Goal: Task Accomplishment & Management: Manage account settings

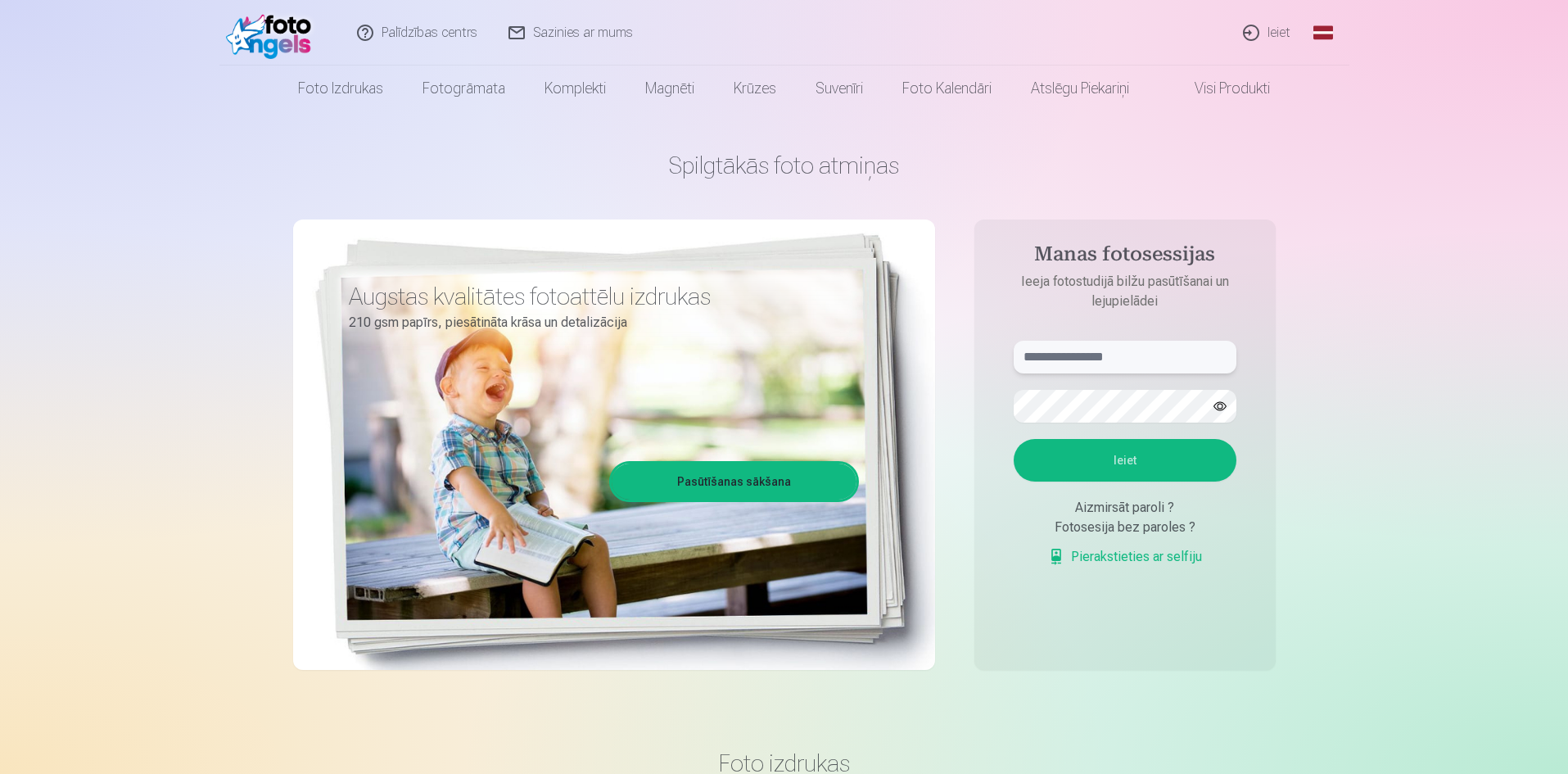
click at [1152, 349] on input "text" at bounding box center [1124, 356] width 223 height 32
type input "**********"
click at [1014, 439] on button "Ieiet" at bounding box center [1124, 459] width 223 height 42
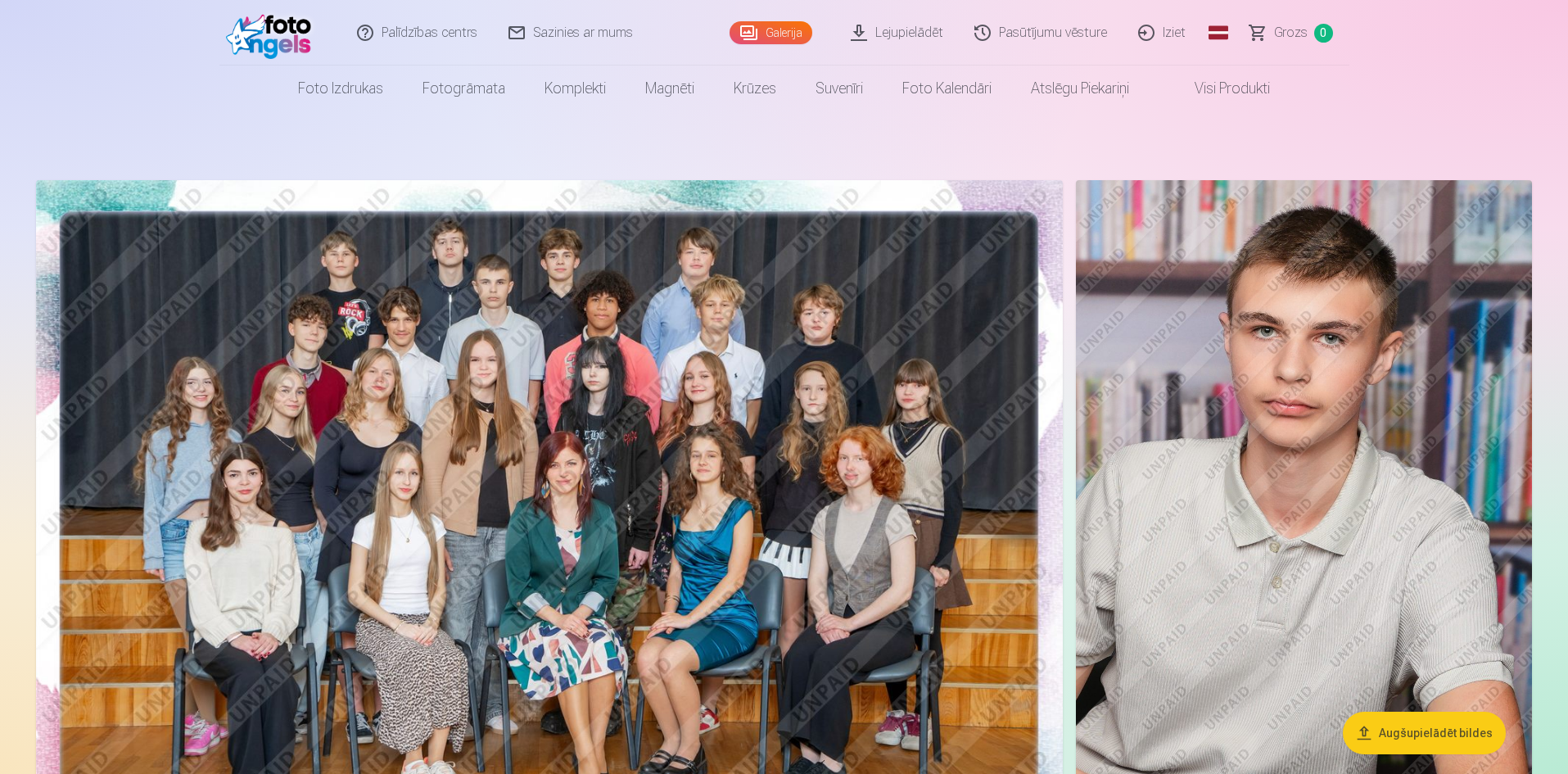
click at [1180, 36] on link "Iziet" at bounding box center [1163, 32] width 78 height 66
